Goal: Connect with others: Connect with others

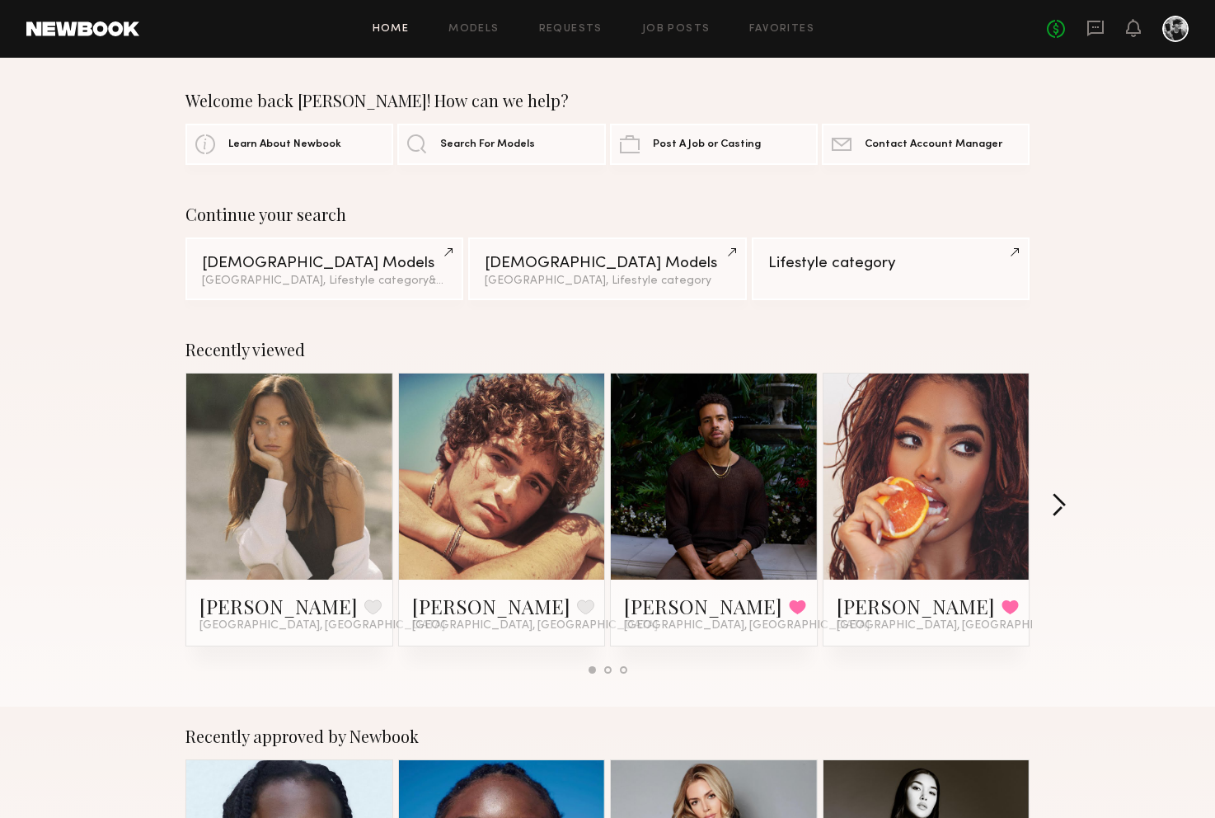
click at [1062, 500] on button "button" at bounding box center [1059, 506] width 16 height 27
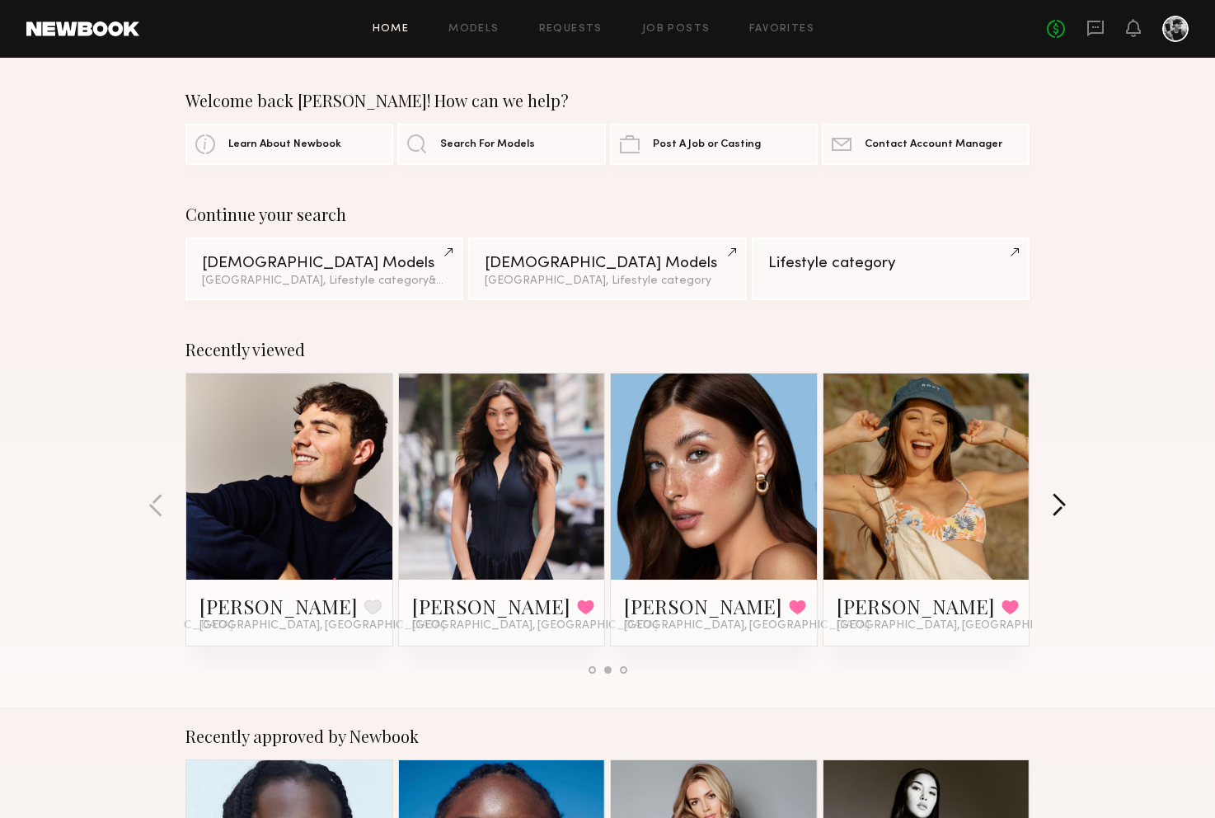
click at [1062, 500] on button "button" at bounding box center [1059, 506] width 16 height 27
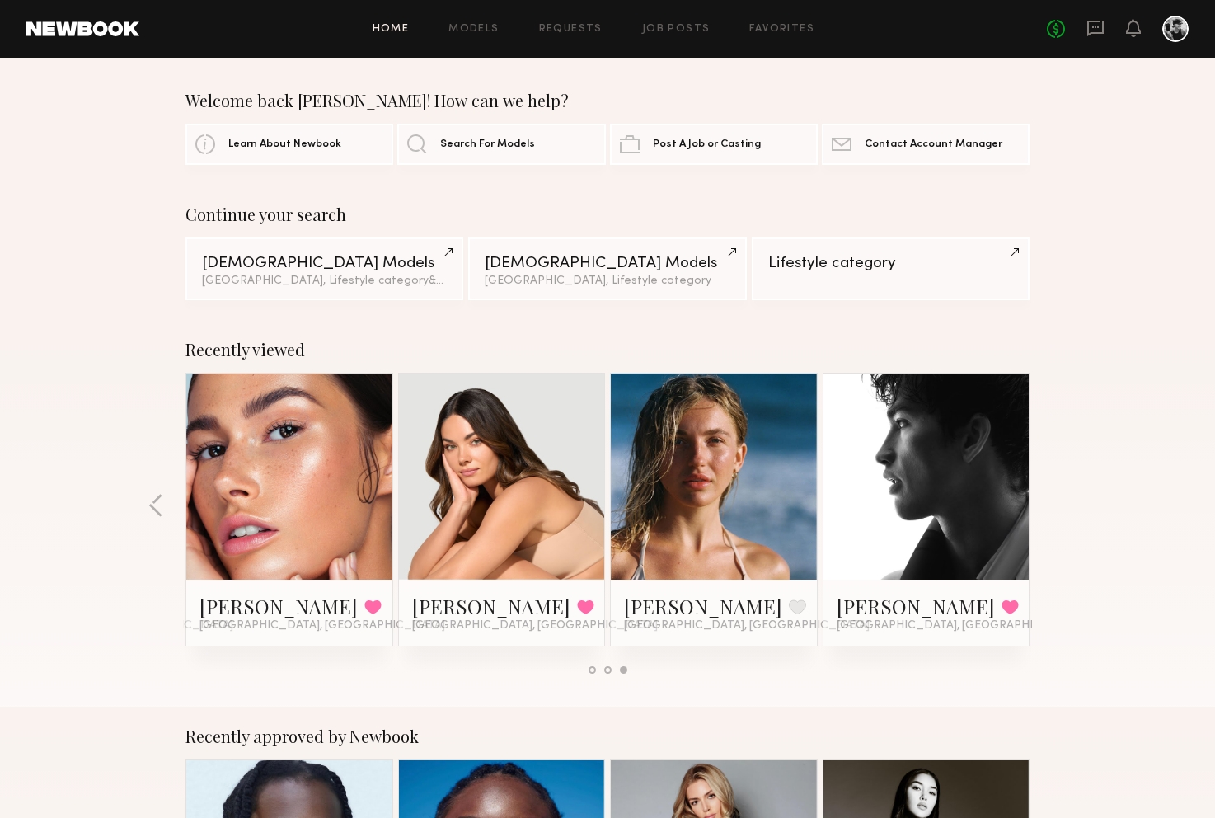
click at [1060, 500] on div "Recently viewed [PERSON_NAME] Favorite Irvine, [GEOGRAPHIC_DATA] [PERSON_NAME] …" at bounding box center [607, 513] width 1215 height 387
click at [1105, 38] on div "No fees up to $5,000" at bounding box center [1118, 29] width 142 height 26
click at [1100, 31] on icon at bounding box center [1095, 29] width 16 height 16
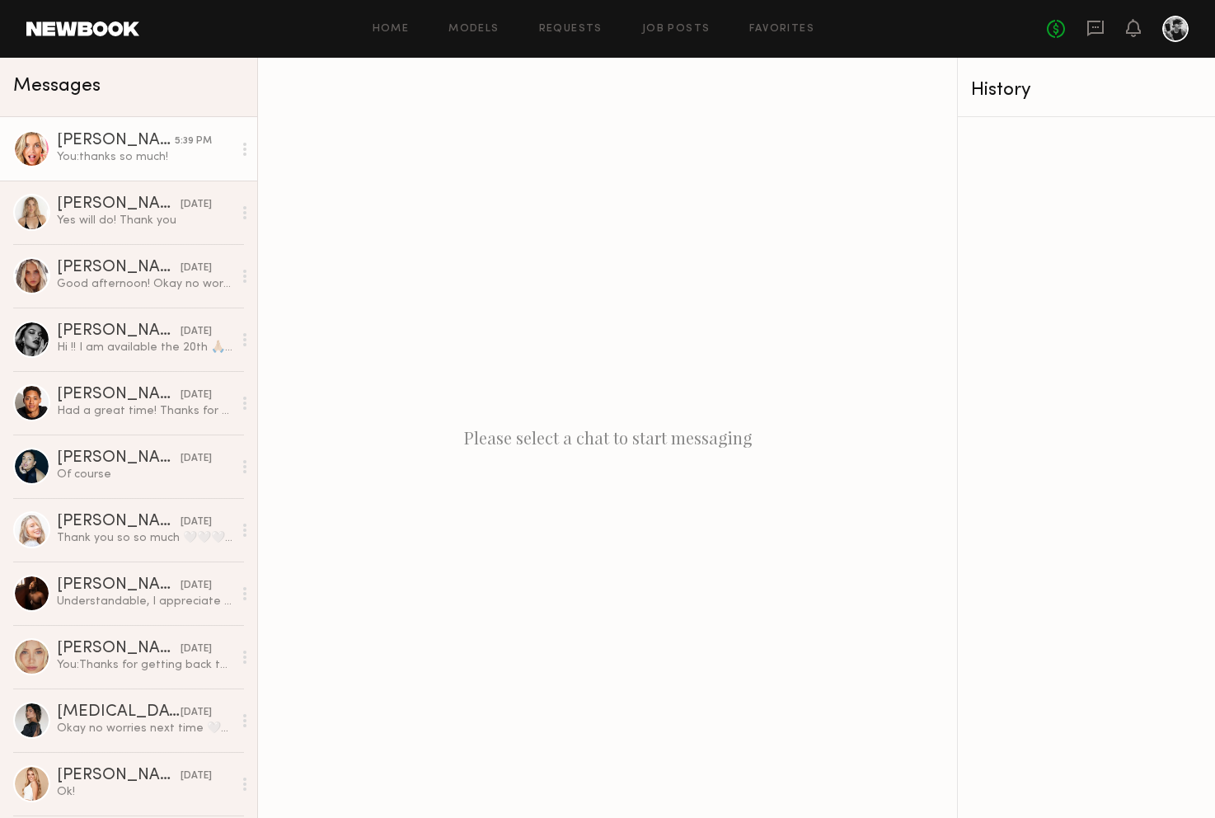
click at [170, 154] on div "You: thanks so much!" at bounding box center [145, 157] width 176 height 16
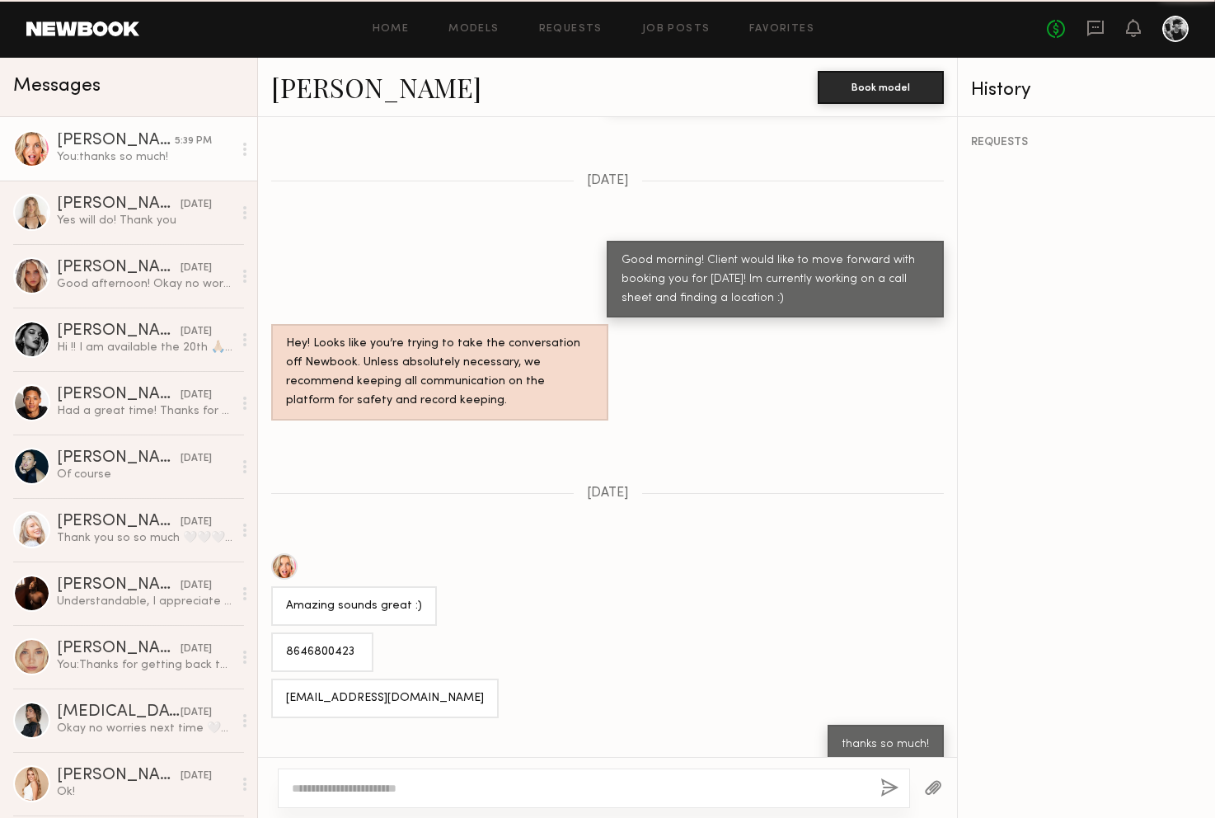
scroll to position [805, 0]
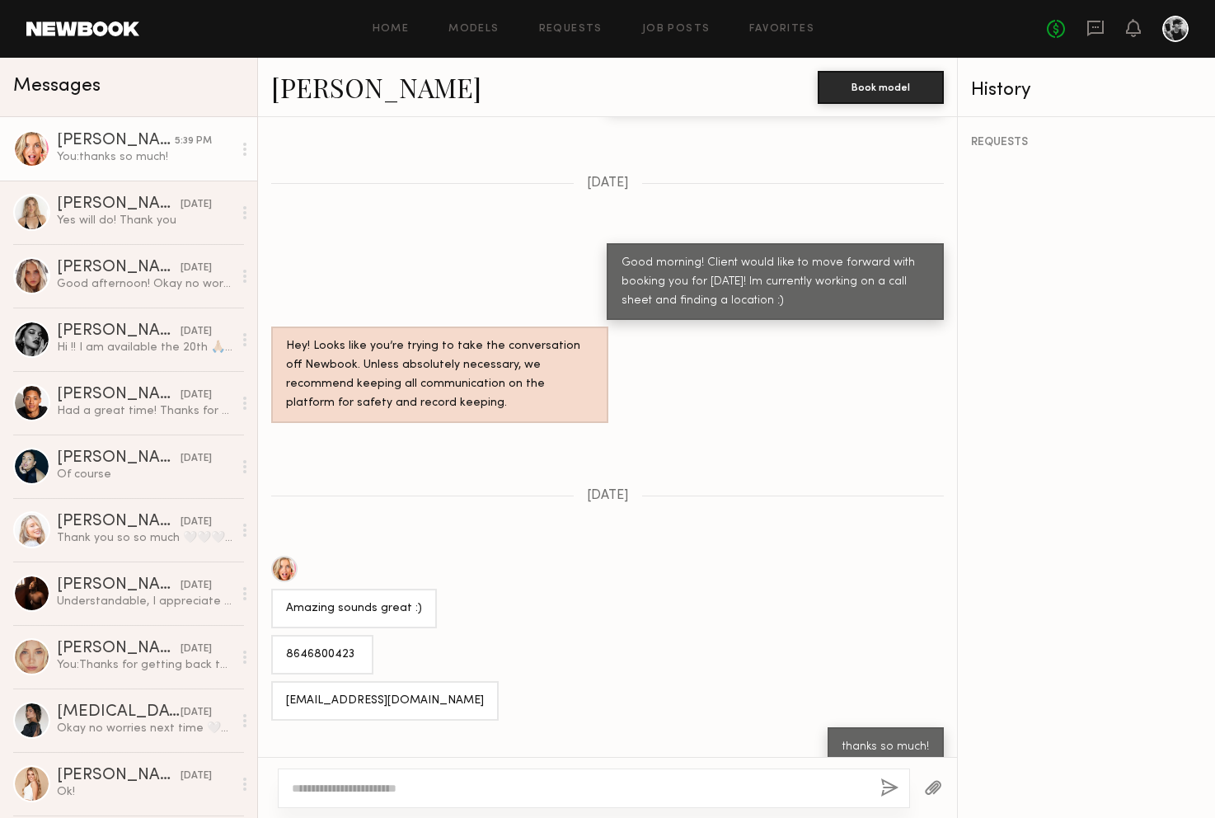
click at [337, 83] on link "[PERSON_NAME]" at bounding box center [376, 86] width 210 height 35
click at [345, 84] on link "[PERSON_NAME]" at bounding box center [376, 86] width 210 height 35
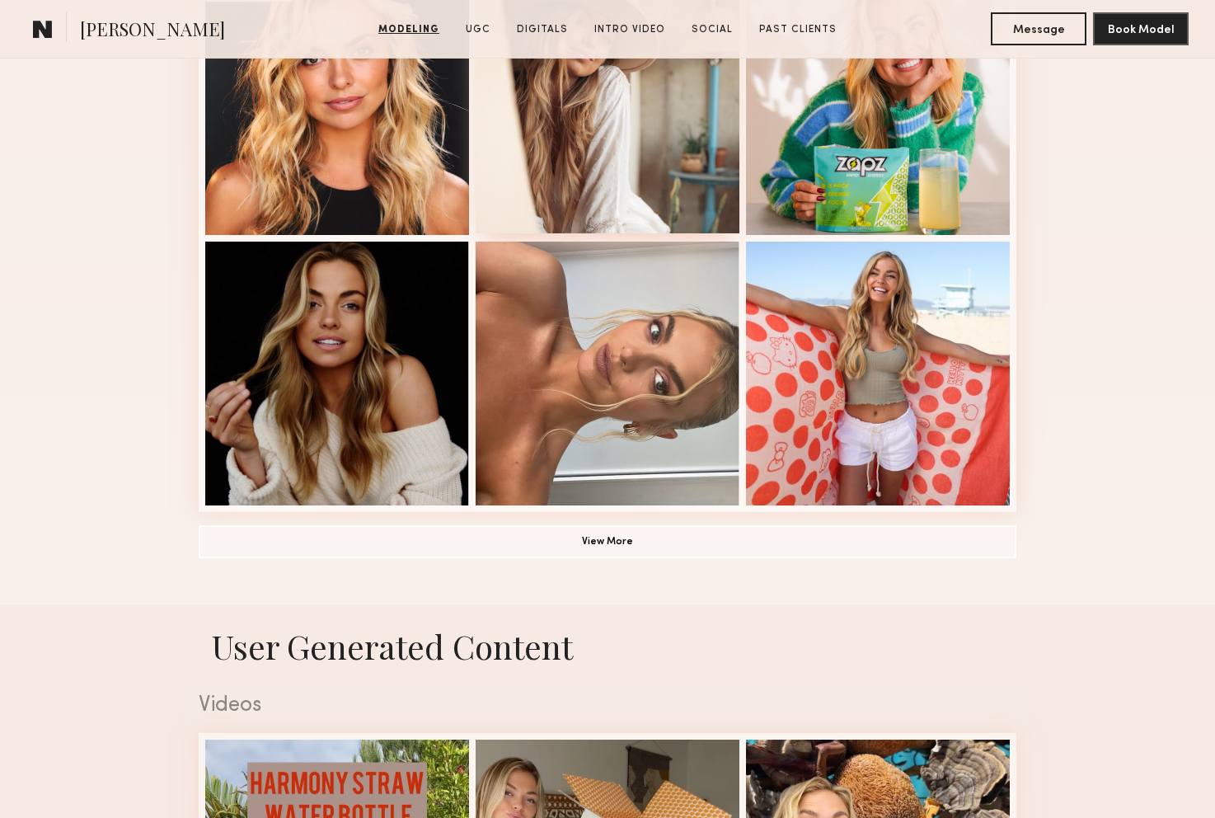
scroll to position [795, 0]
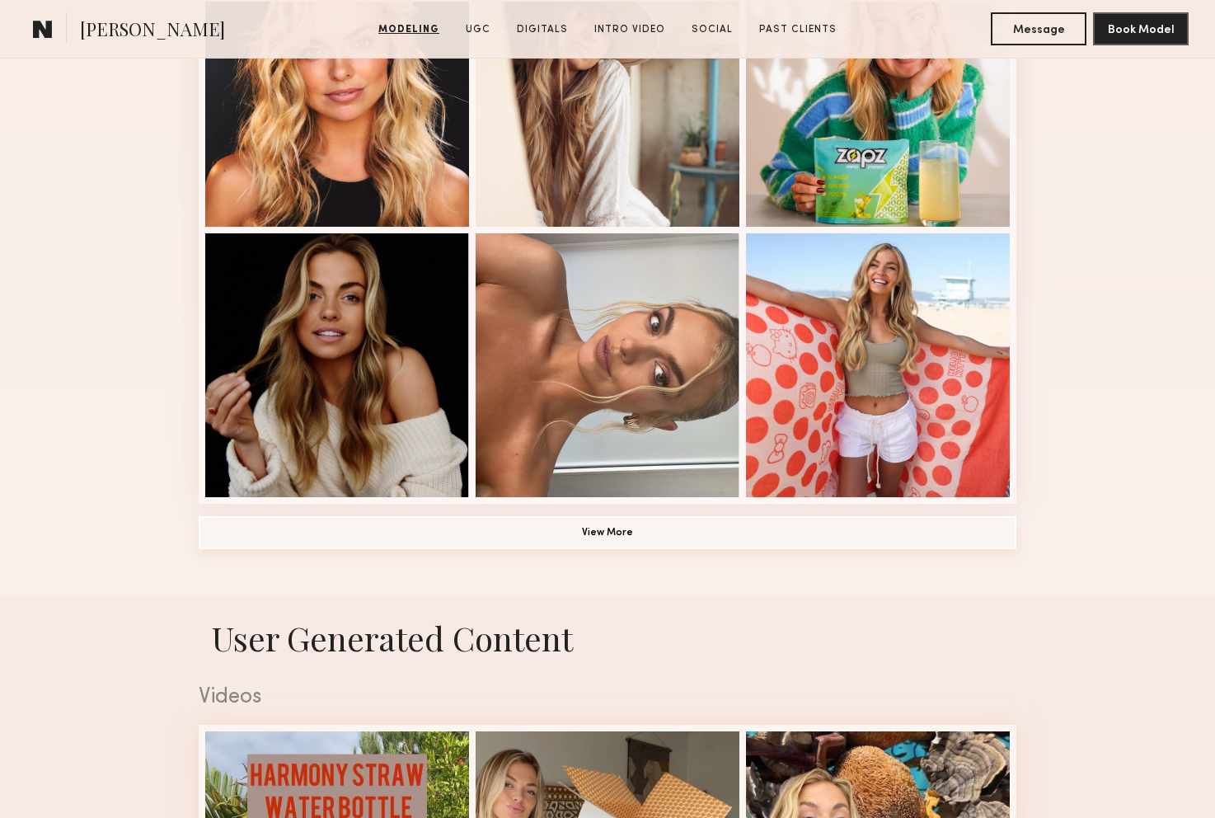
click at [608, 527] on button "View More" at bounding box center [608, 532] width 818 height 33
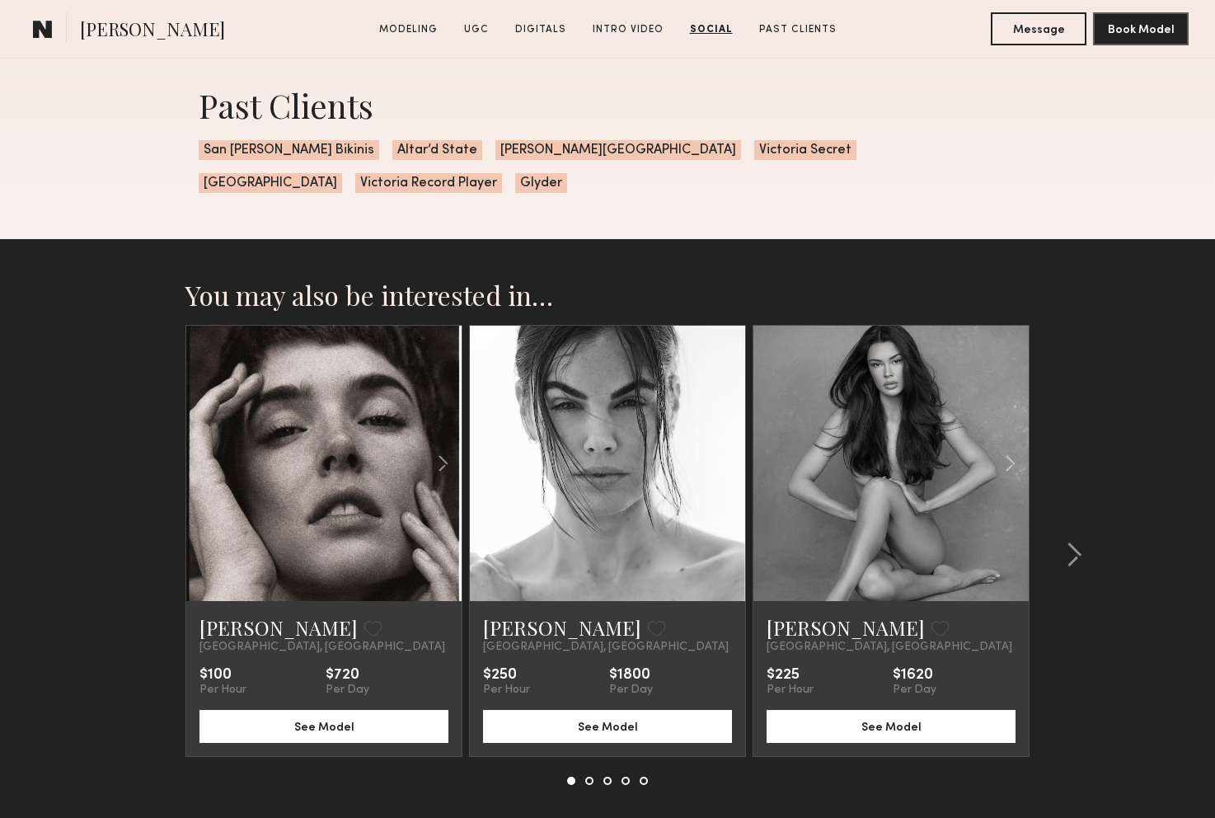
scroll to position [5558, 0]
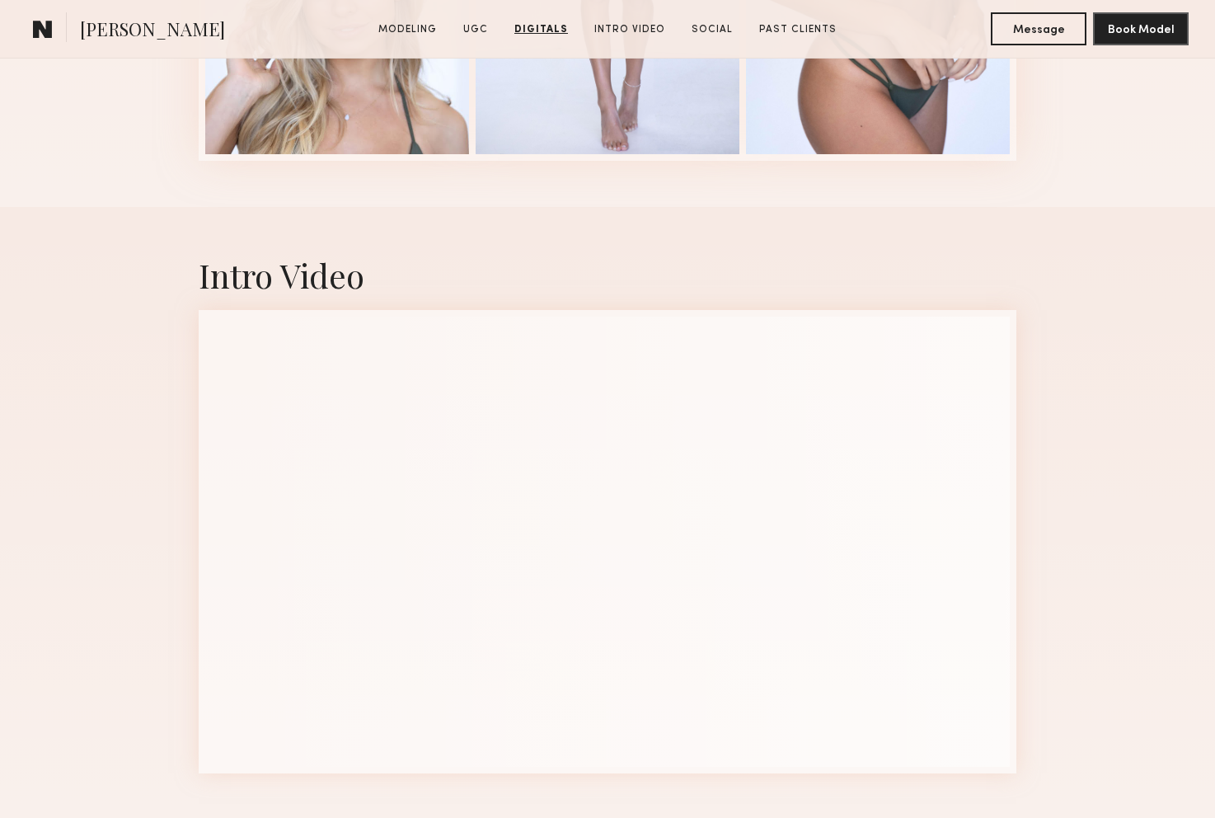
scroll to position [2901, 0]
